Goal: Find contact information: Find contact information

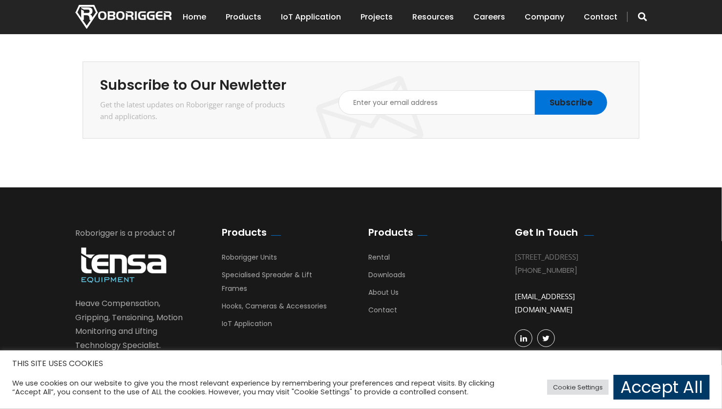
scroll to position [1746, 0]
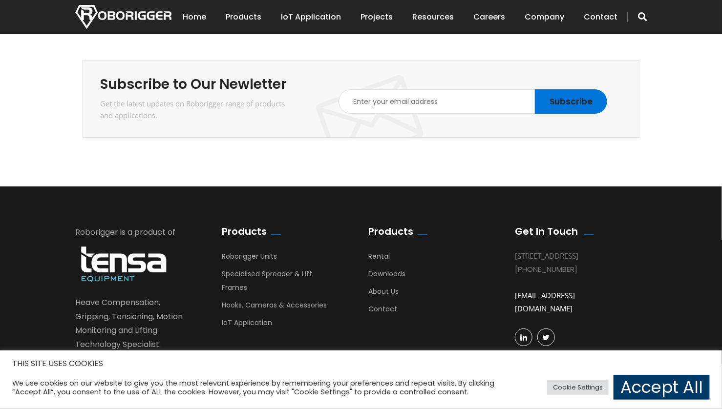
drag, startPoint x: 603, startPoint y: 256, endPoint x: 514, endPoint y: 261, distance: 89.0
click at [514, 261] on div "Get In Touch [STREET_ADDRESS] [PHONE_NUMBER] [EMAIL_ADDRESS][DOMAIN_NAME]" at bounding box center [580, 293] width 147 height 135
copy div "[PHONE_NUMBER]"
drag, startPoint x: 577, startPoint y: 287, endPoint x: 483, endPoint y: 319, distance: 99.9
click at [483, 319] on div "Roborigger is a product of Heave Compensation, Gripping, Tensioning, Motion Mon…" at bounding box center [361, 303] width 586 height 155
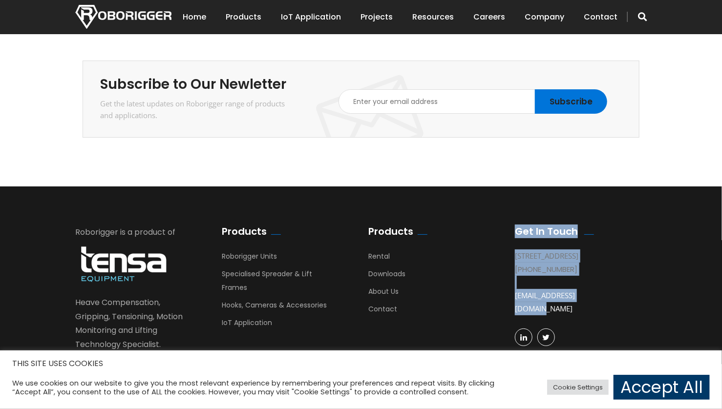
drag, startPoint x: 504, startPoint y: 294, endPoint x: 599, endPoint y: 286, distance: 96.0
click at [599, 286] on div "Roborigger is a product of Heave Compensation, Gripping, Tensioning, Motion Mon…" at bounding box center [361, 303] width 586 height 155
drag, startPoint x: 599, startPoint y: 286, endPoint x: 613, endPoint y: 279, distance: 15.7
click at [613, 279] on div "[EMAIL_ADDRESS][DOMAIN_NAME]" at bounding box center [573, 302] width 117 height 53
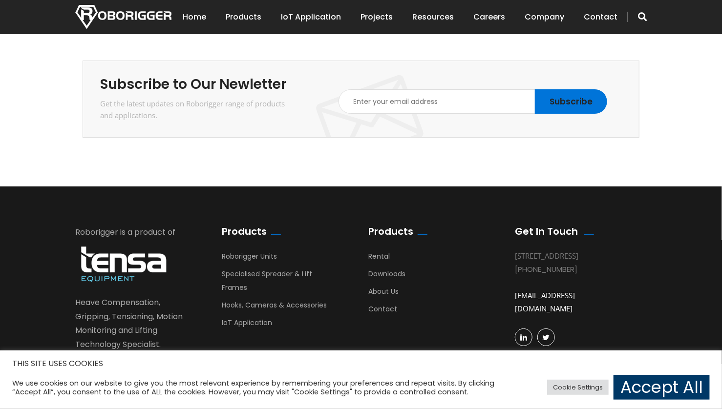
click at [615, 287] on div "[EMAIL_ADDRESS][DOMAIN_NAME]" at bounding box center [573, 302] width 117 height 53
drag, startPoint x: 615, startPoint y: 287, endPoint x: 516, endPoint y: 288, distance: 99.2
click at [516, 288] on div "[EMAIL_ADDRESS][DOMAIN_NAME]" at bounding box center [573, 302] width 117 height 53
copy link "[EMAIL_ADDRESS][DOMAIN_NAME]"
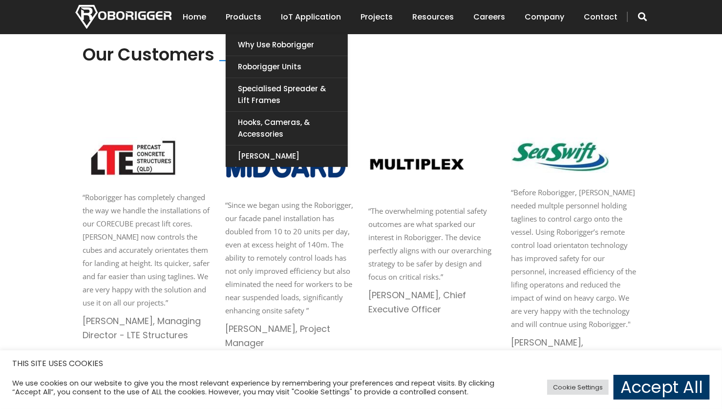
scroll to position [1355, 0]
